Goal: Communication & Community: Answer question/provide support

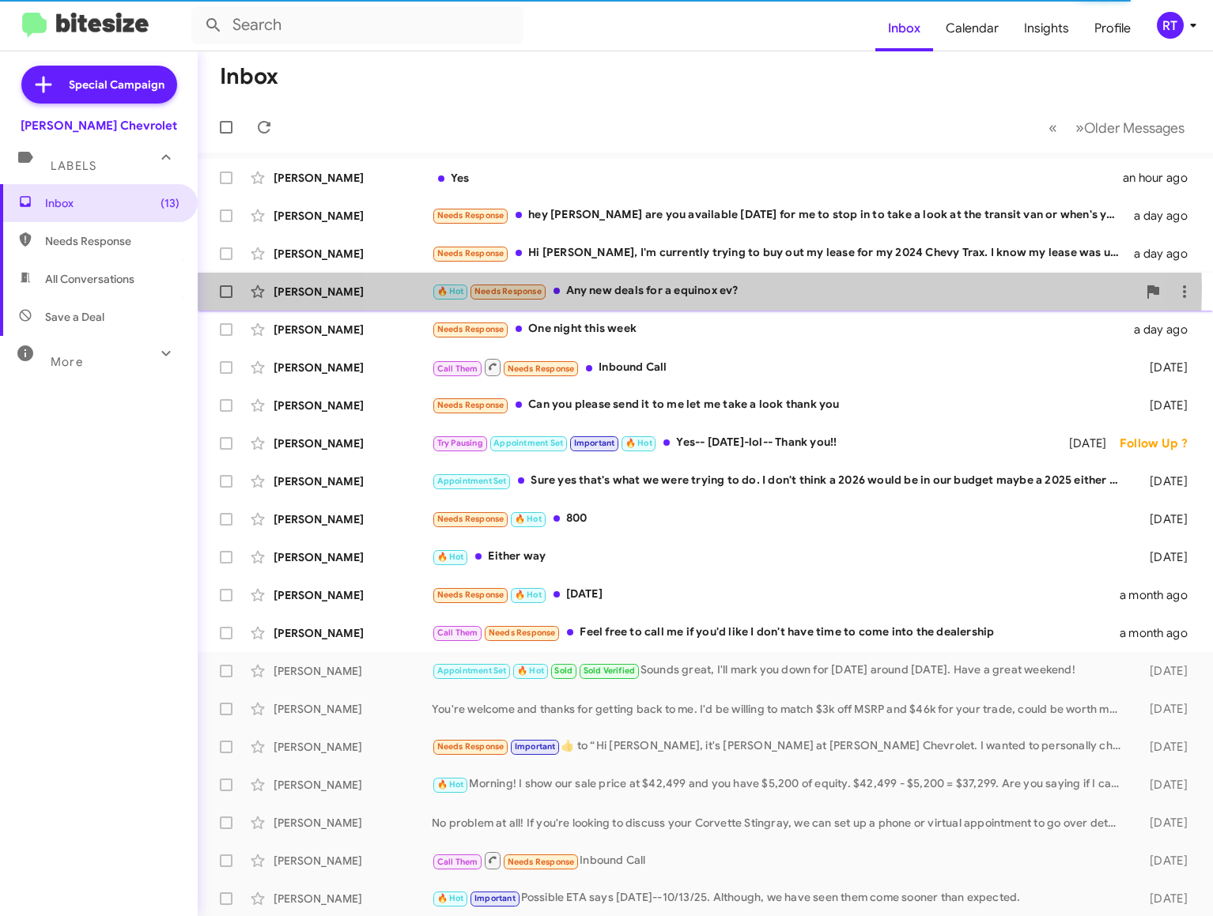
click at [681, 289] on div "🔥 Hot Needs Response Any new deals for a equinox ev?" at bounding box center [784, 291] width 705 height 18
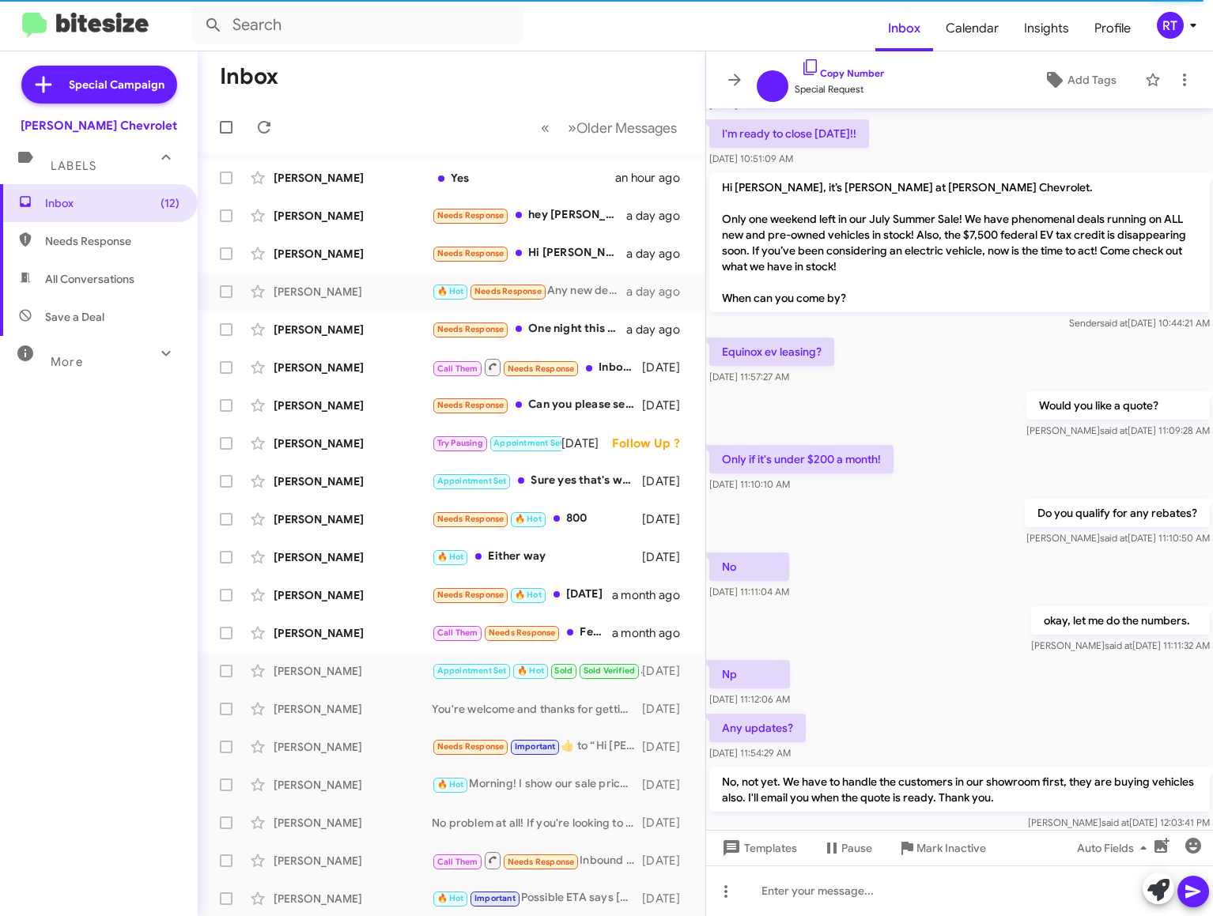
scroll to position [489, 0]
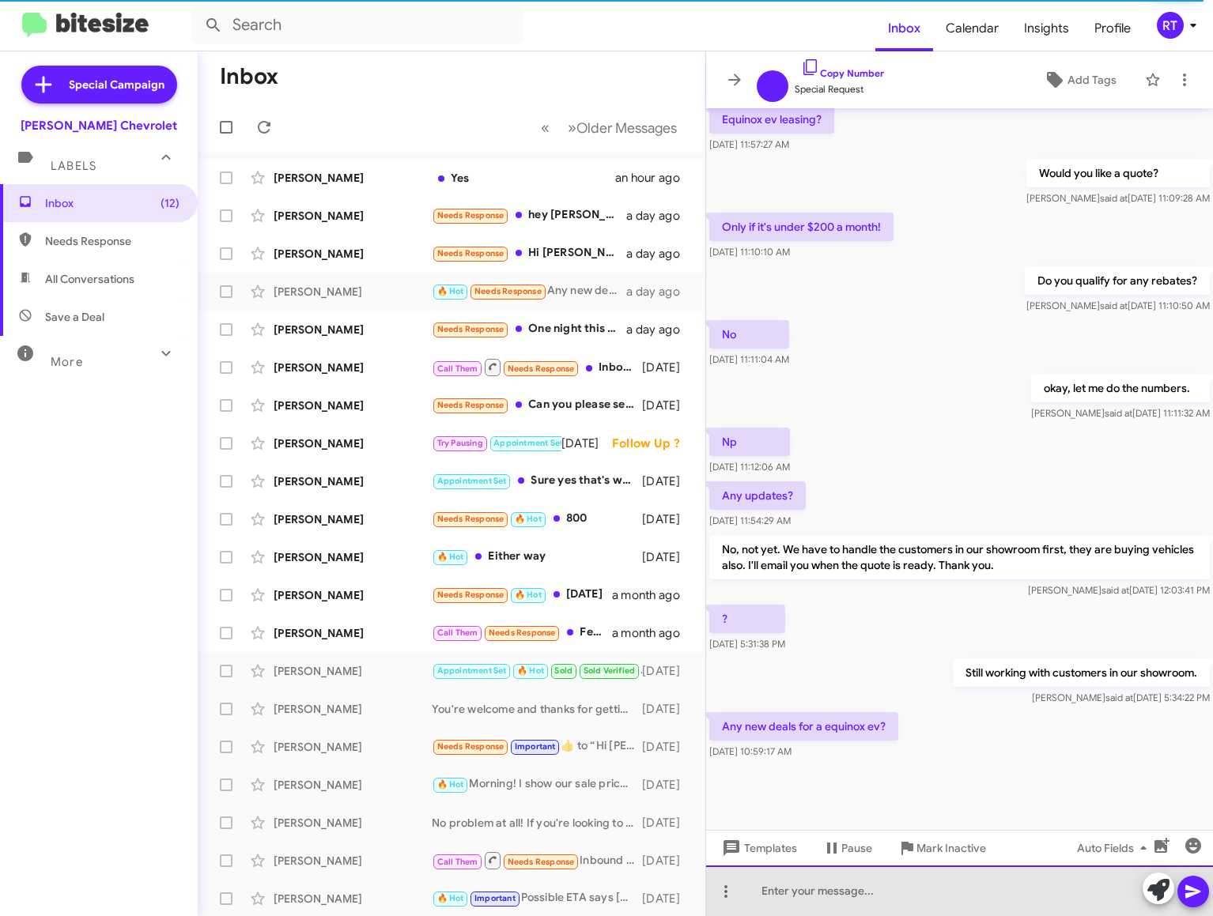
click at [773, 899] on div at bounding box center [959, 891] width 507 height 51
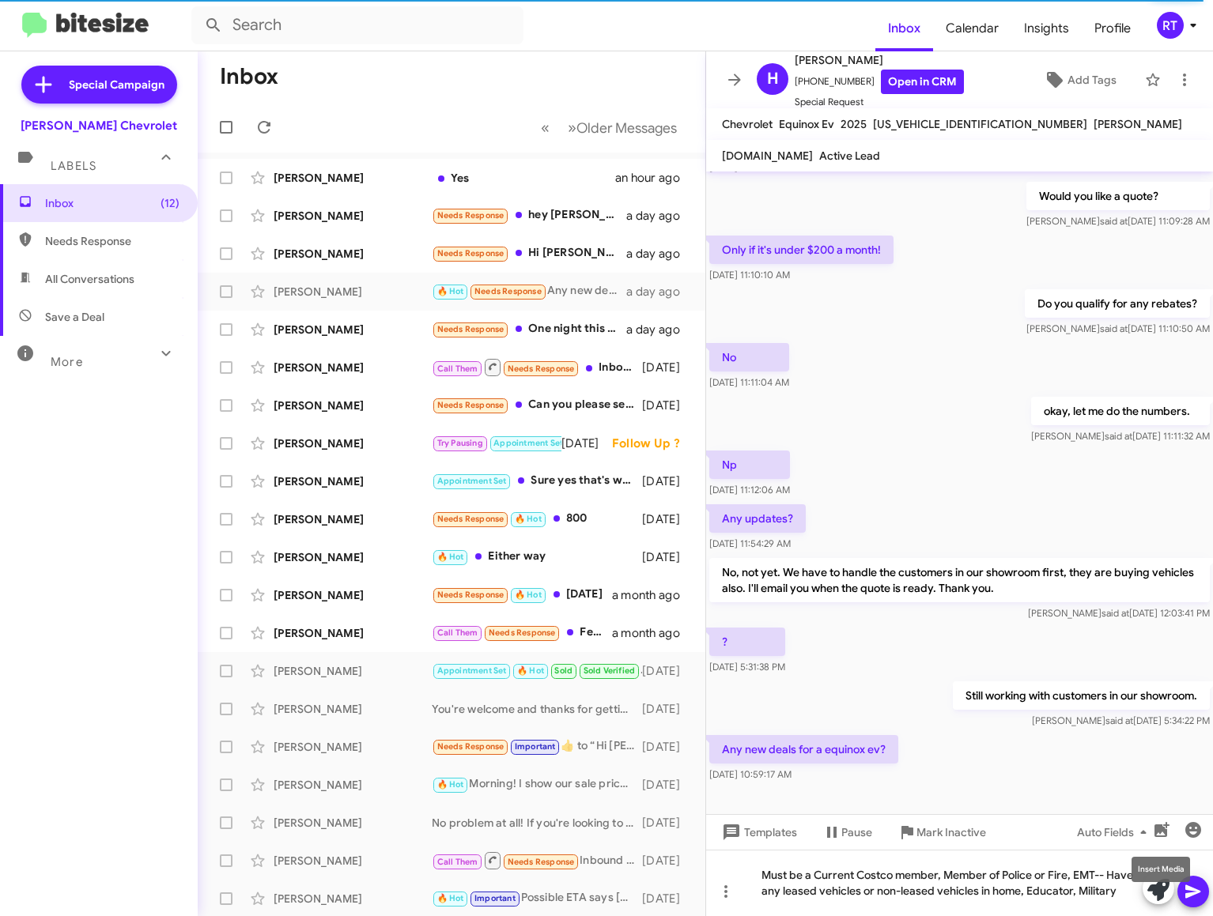
click at [1197, 889] on mat-tooltip-component "Insert Media" at bounding box center [1160, 869] width 81 height 47
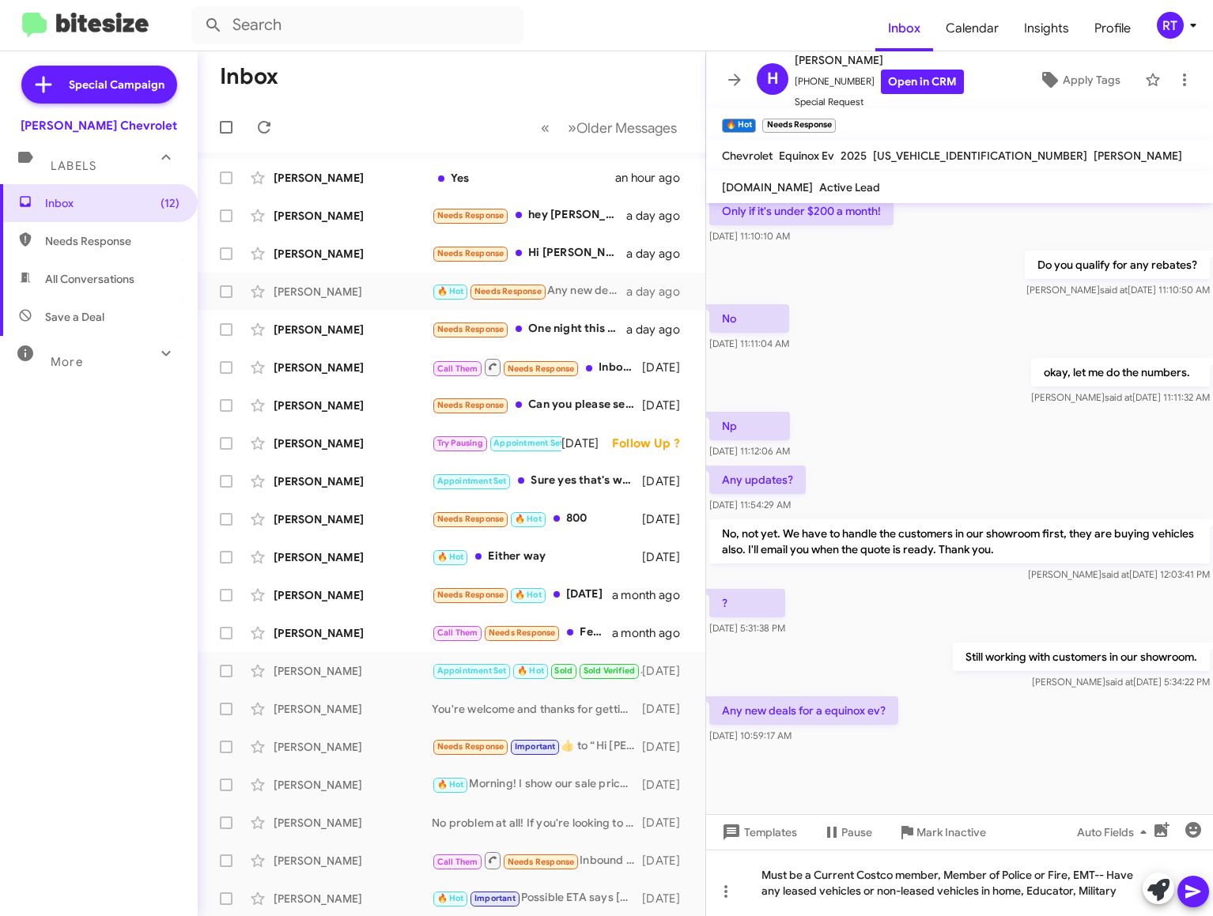
scroll to position [600, 0]
click at [1187, 888] on icon at bounding box center [1192, 891] width 15 height 13
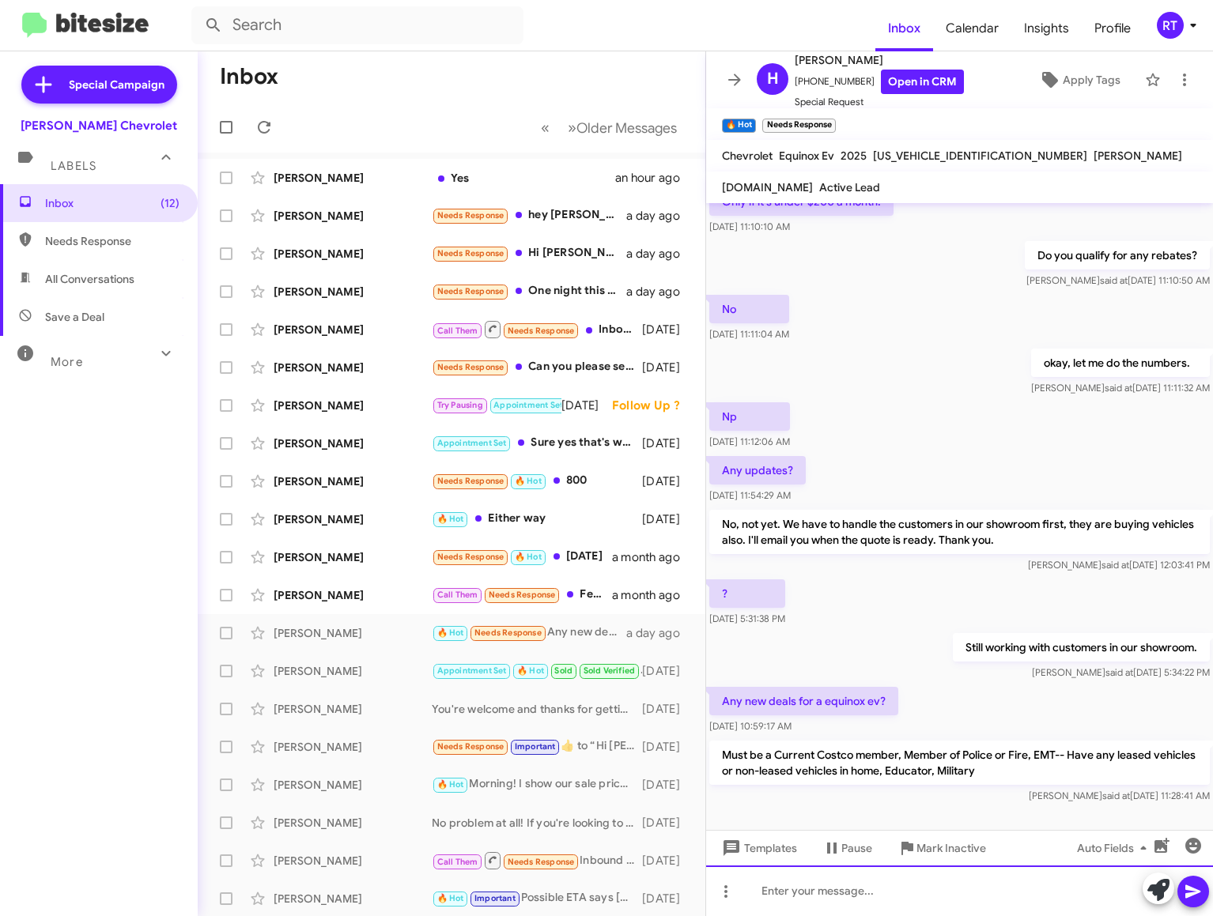
scroll to position [660, 0]
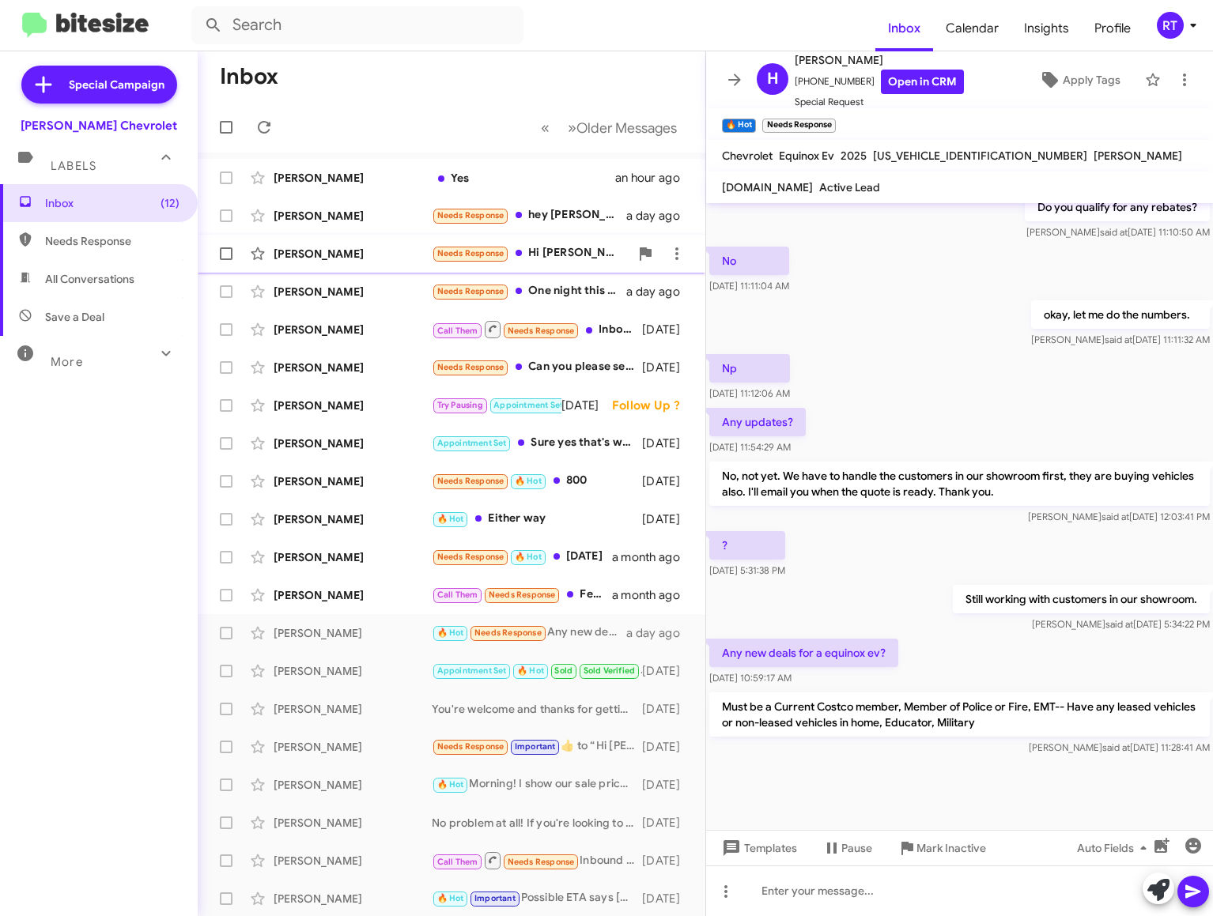
click at [283, 246] on div "[PERSON_NAME]" at bounding box center [353, 254] width 158 height 16
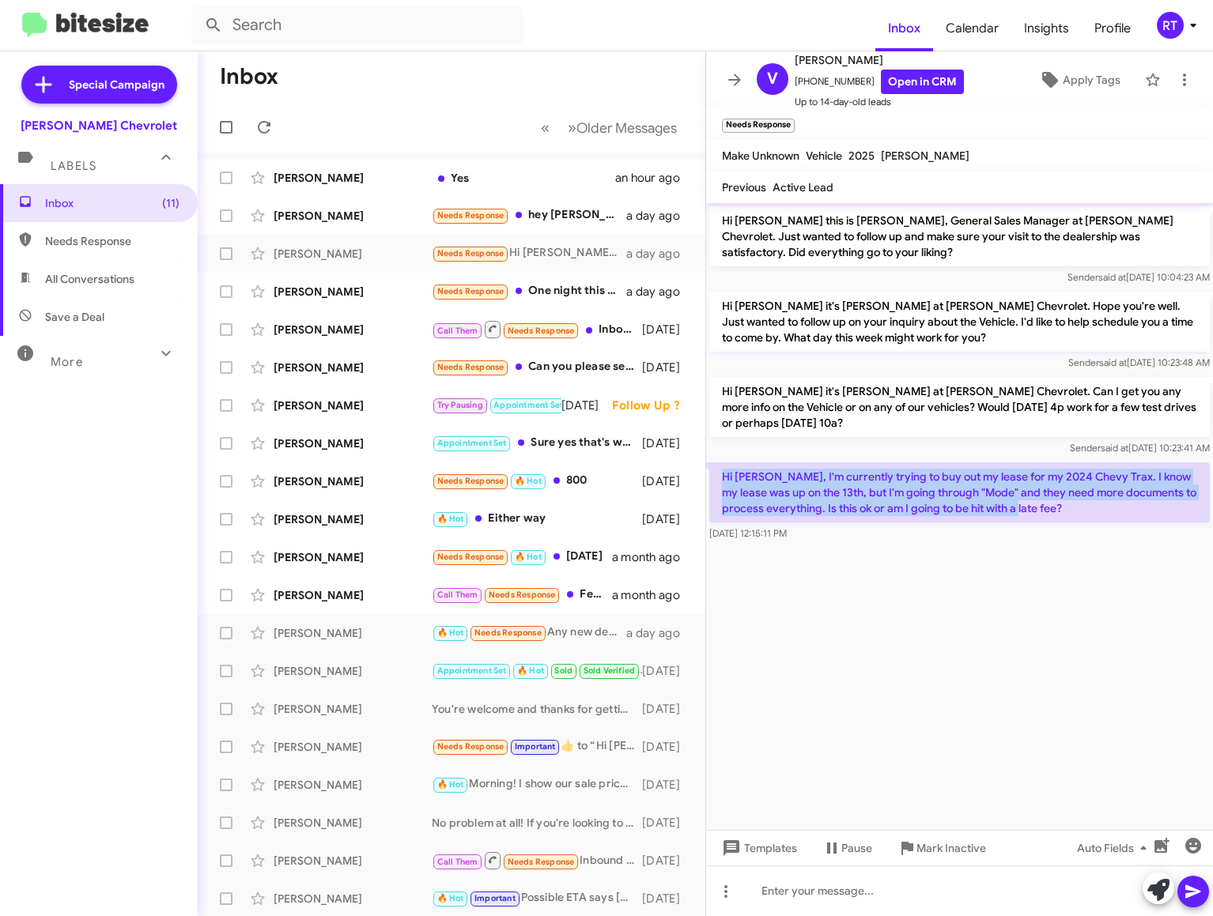
drag, startPoint x: 723, startPoint y: 466, endPoint x: 1098, endPoint y: 506, distance: 377.6
click at [1098, 506] on p "Hi [PERSON_NAME], I'm currently trying to buy out my lease for my 2024 Chevy Tr…" at bounding box center [959, 492] width 500 height 60
copy p "Hi [PERSON_NAME], I'm currently trying to buy out my lease for my 2024 Chevy Tr…"
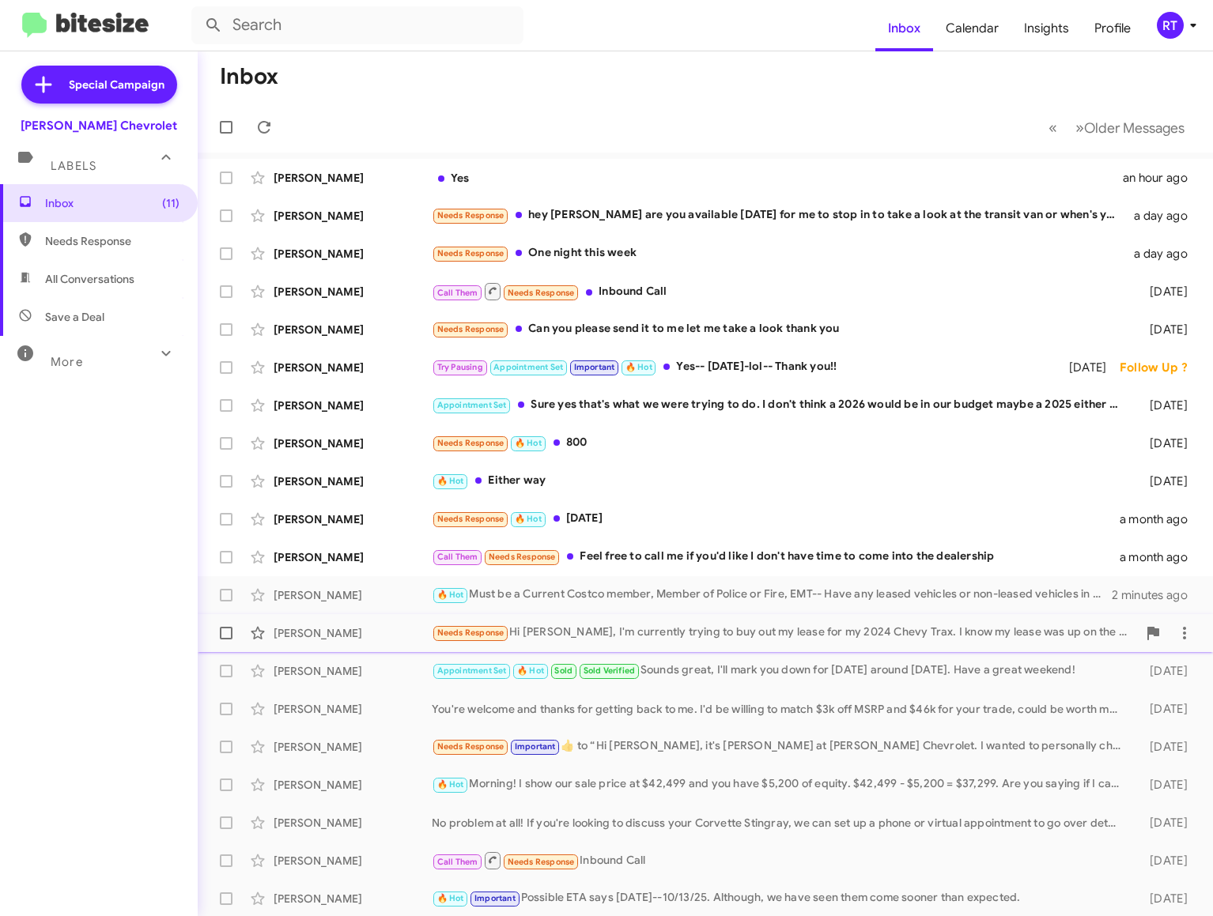
click at [307, 639] on div "[PERSON_NAME]" at bounding box center [353, 633] width 158 height 16
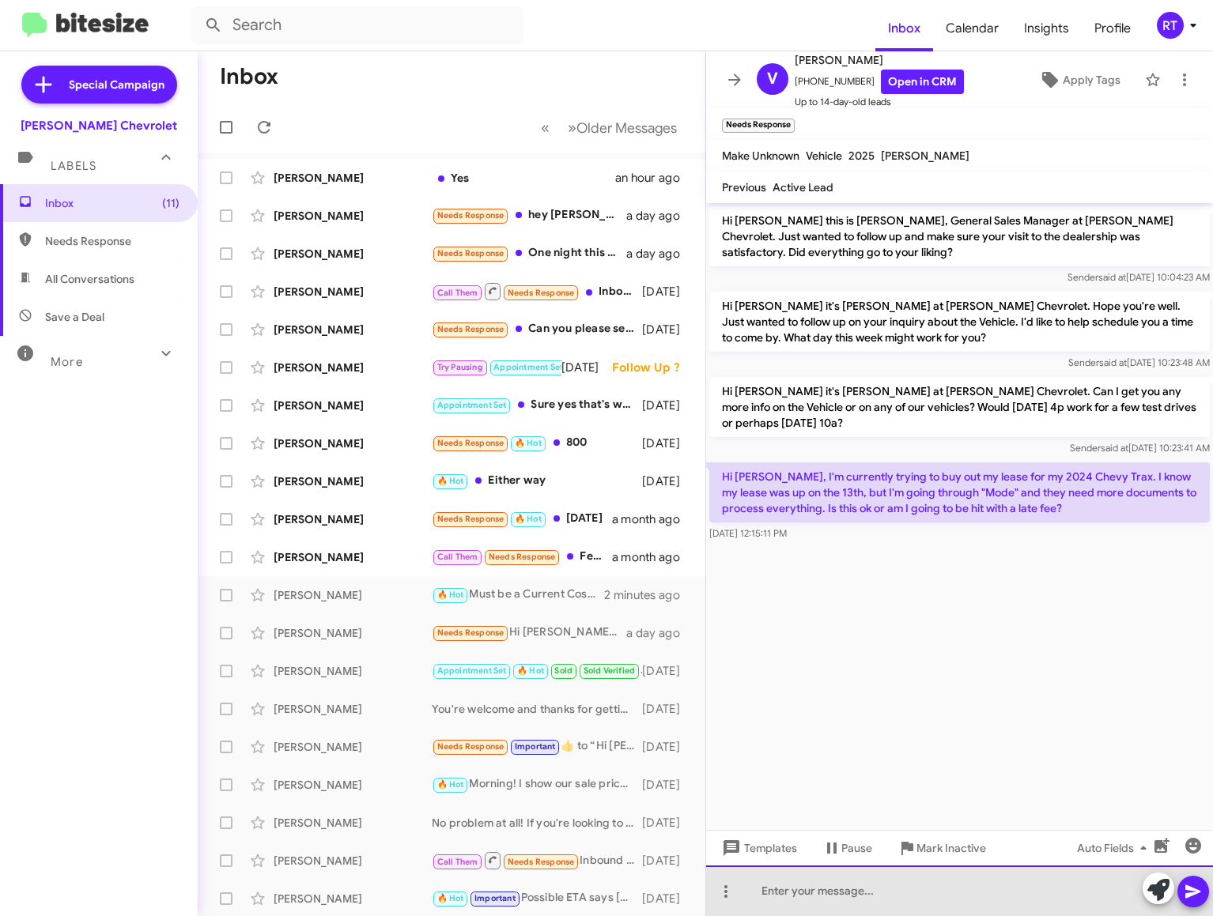
click at [775, 891] on div at bounding box center [959, 891] width 507 height 51
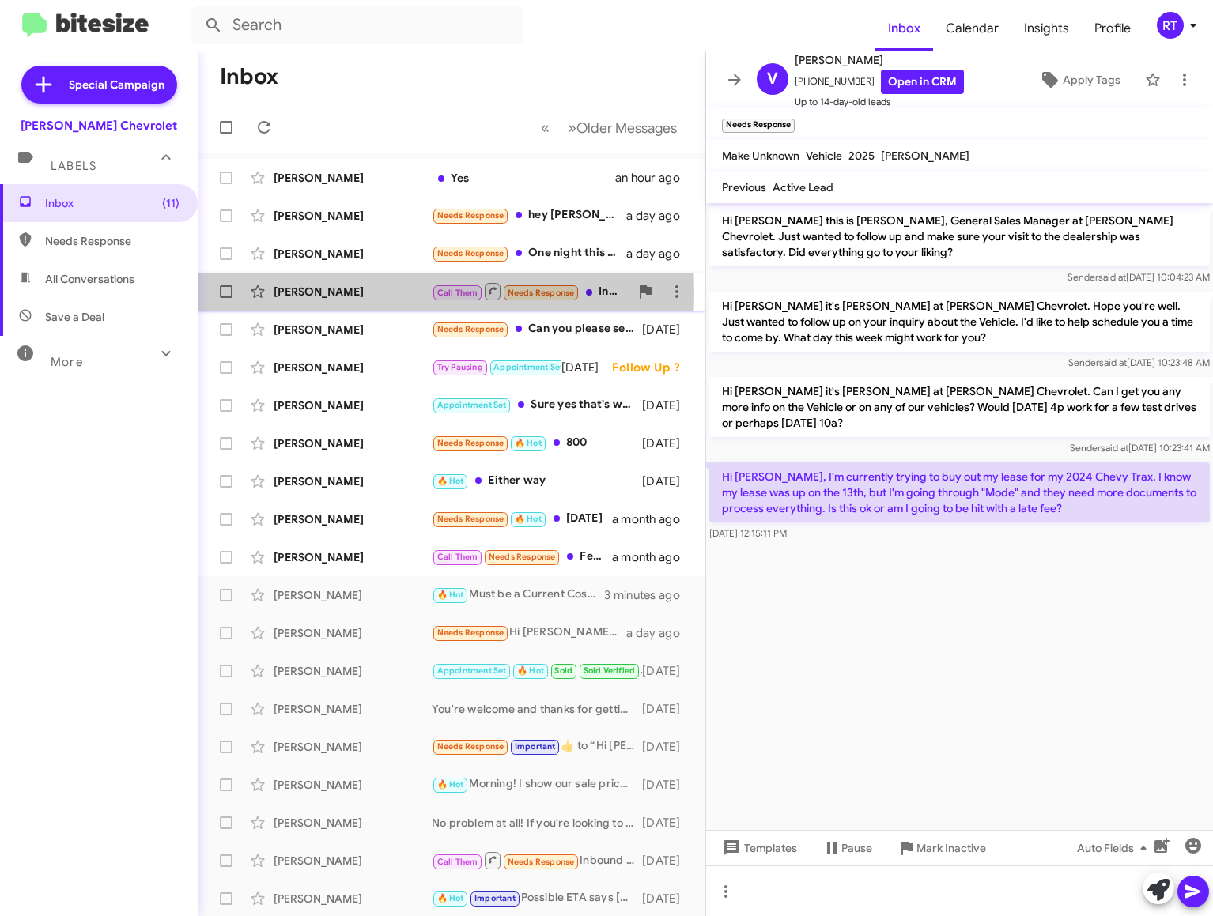
click at [295, 293] on div "[PERSON_NAME]" at bounding box center [353, 292] width 158 height 16
